Goal: Browse casually

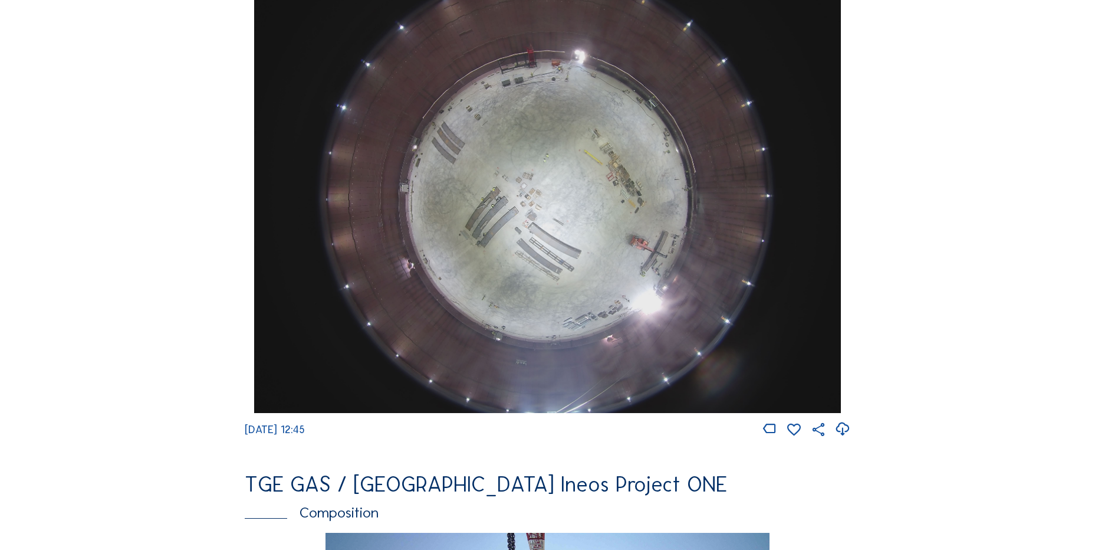
scroll to position [944, 0]
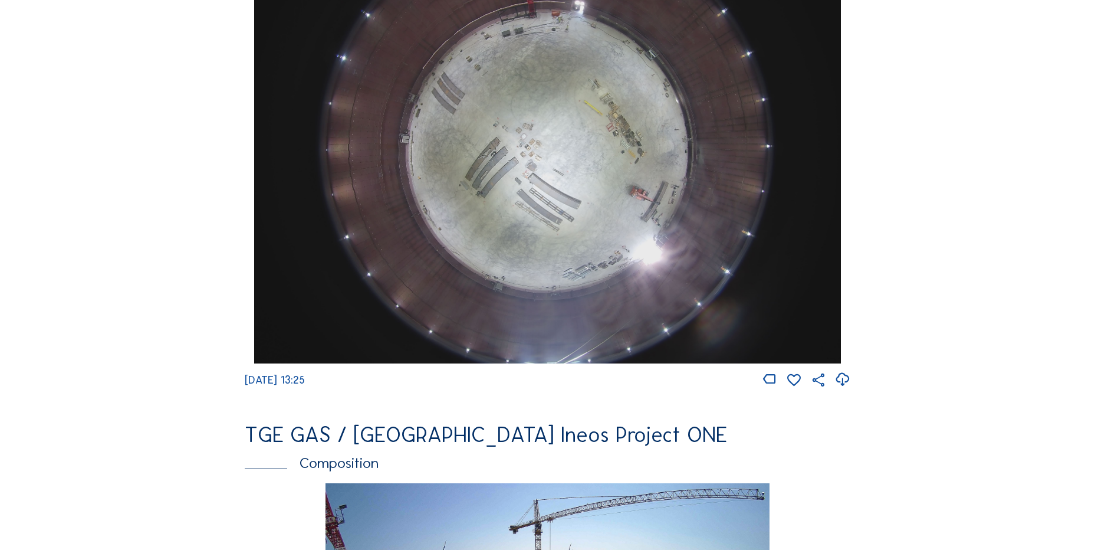
scroll to position [1180, 0]
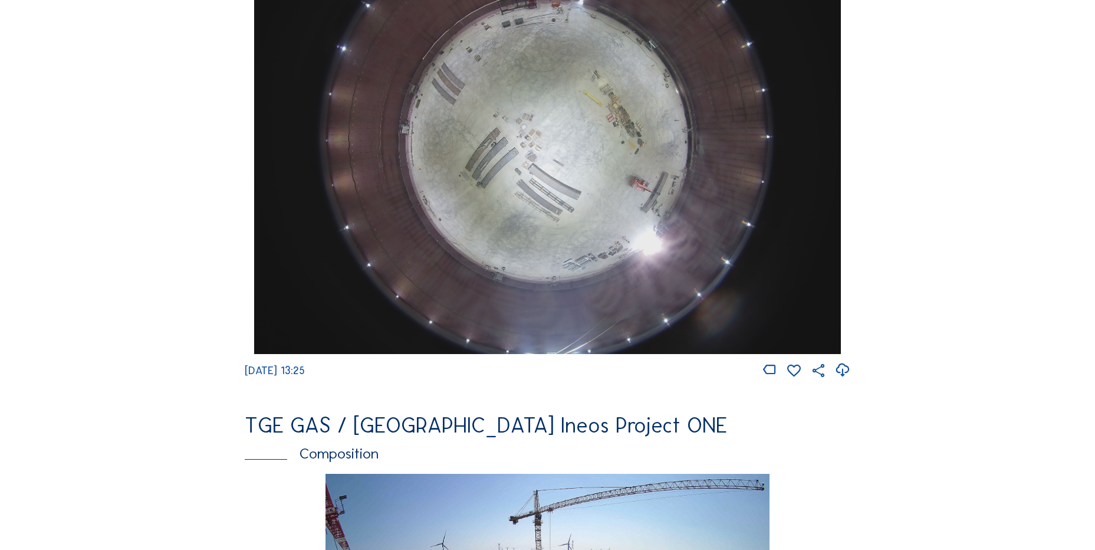
click at [977, 312] on div "Cameras Timelapses My C-Site Feed Photo Show Map Search Fullscreen TGE GAS / [G…" at bounding box center [547, 137] width 1095 height 2635
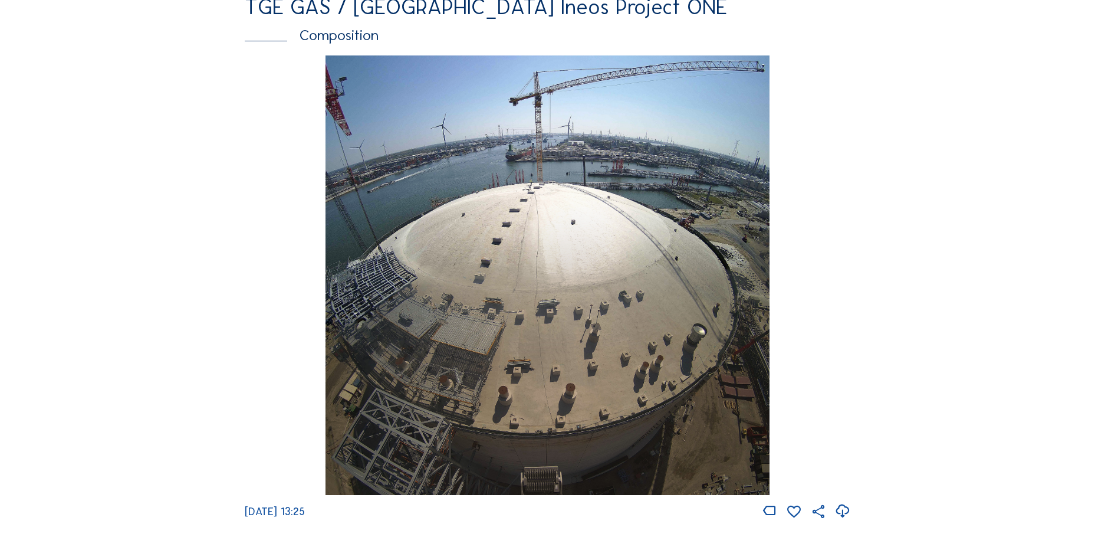
scroll to position [1711, 0]
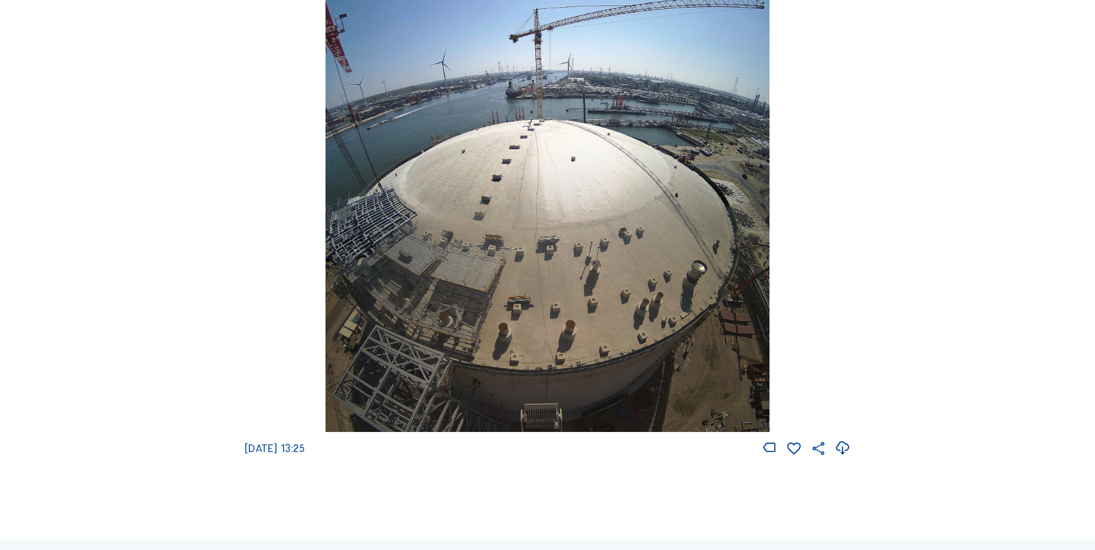
scroll to position [1860, 0]
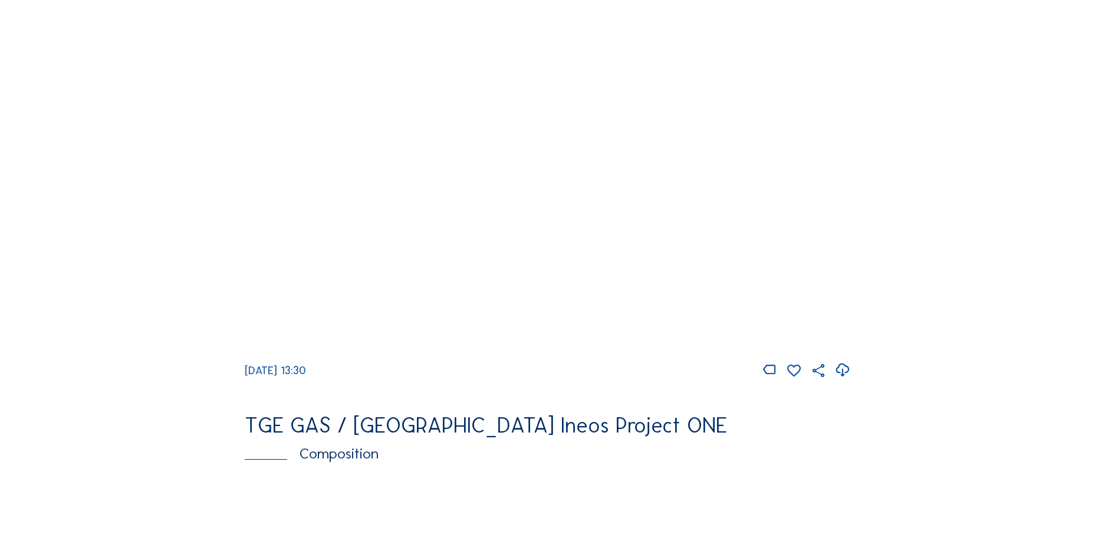
scroll to position [1062, 0]
